Goal: Obtain resource: Download file/media

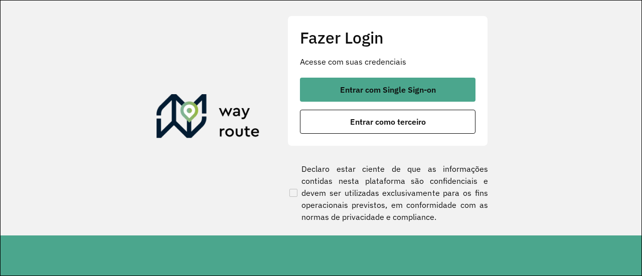
click at [383, 83] on button "Entrar com Single Sign-on" at bounding box center [387, 90] width 175 height 24
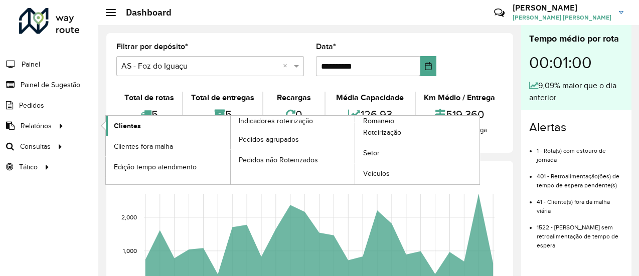
click at [158, 125] on link "Clientes" at bounding box center [168, 126] width 124 height 20
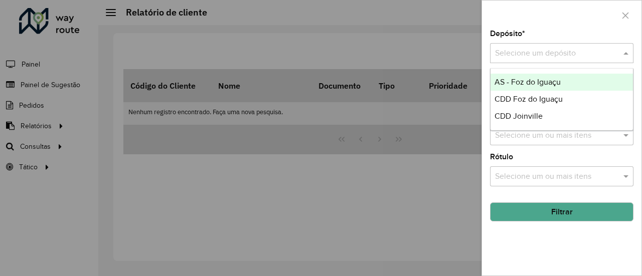
click at [608, 52] on input "text" at bounding box center [551, 54] width 113 height 12
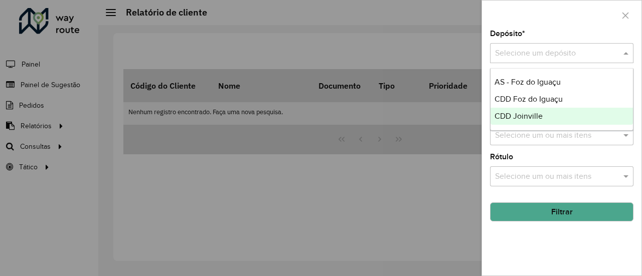
click at [533, 118] on span "CDD Joinville" at bounding box center [518, 116] width 48 height 9
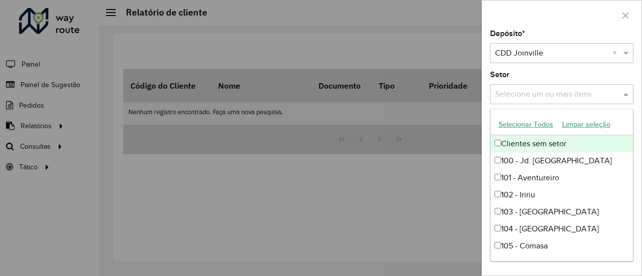
click at [554, 97] on input "text" at bounding box center [556, 95] width 128 height 12
click at [557, 68] on div "Depósito * Selecione um depósito × CDD Joinville × Setor Selecione um ou mais i…" at bounding box center [561, 153] width 159 height 246
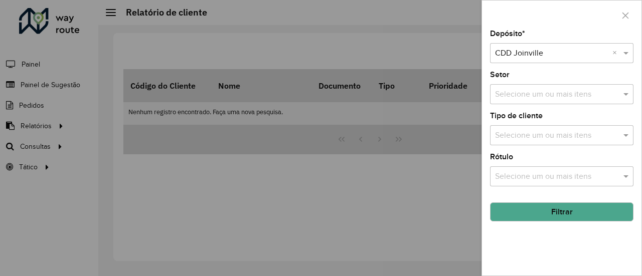
click at [517, 171] on input "text" at bounding box center [556, 177] width 128 height 12
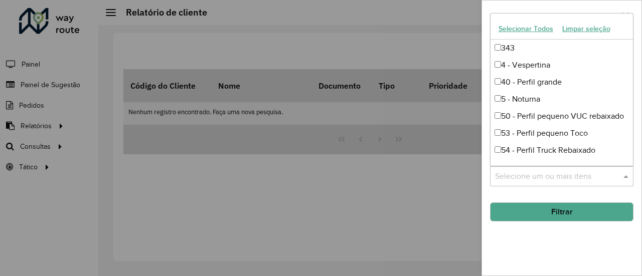
scroll to position [959, 0]
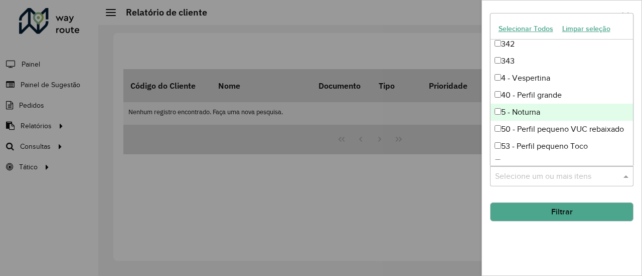
click at [572, 114] on div "5 - Noturna" at bounding box center [561, 112] width 143 height 17
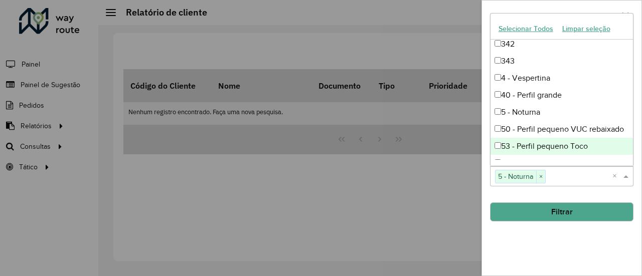
click at [598, 248] on div "Depósito * Selecione um depósito × CDD Joinville × Setor Selecione um ou mais i…" at bounding box center [561, 153] width 159 height 246
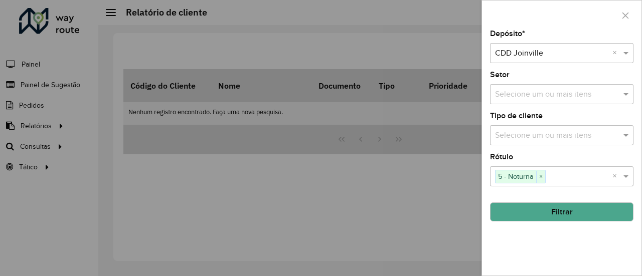
click at [592, 214] on button "Filtrar" at bounding box center [561, 212] width 143 height 19
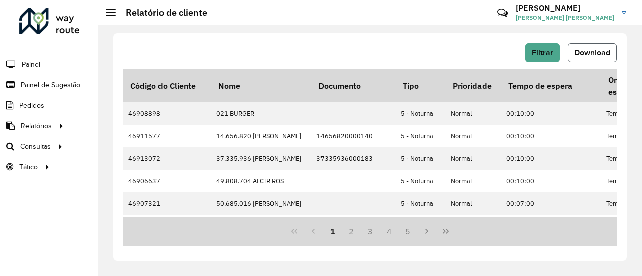
click at [583, 54] on span "Download" at bounding box center [592, 52] width 36 height 9
